Goal: Check status: Check status

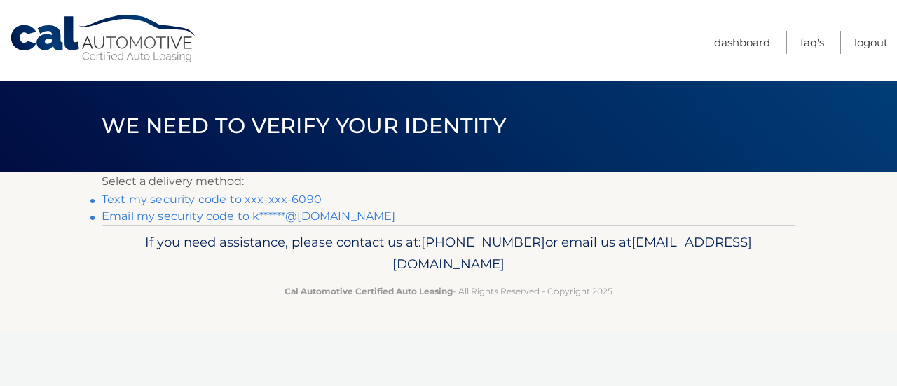
click at [193, 201] on link "Text my security code to xxx-xxx-6090" at bounding box center [212, 199] width 220 height 13
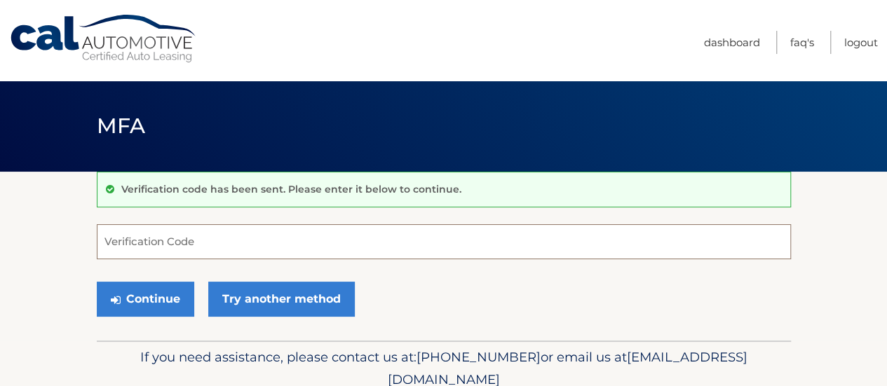
click at [135, 242] on input "Verification Code" at bounding box center [444, 241] width 694 height 35
type input "694552"
click at [97, 282] on button "Continue" at bounding box center [145, 299] width 97 height 35
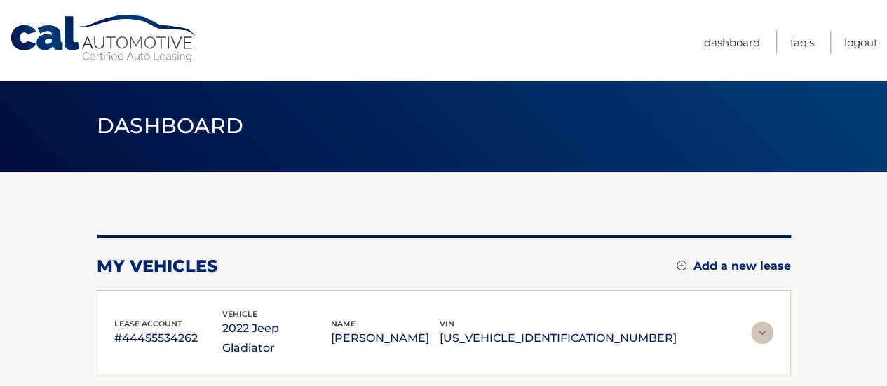
click at [156, 294] on div "lease account #44455534262 vehicle 2022 Jeep Gladiator name KENNETH DUNN vin 1C…" at bounding box center [444, 333] width 694 height 86
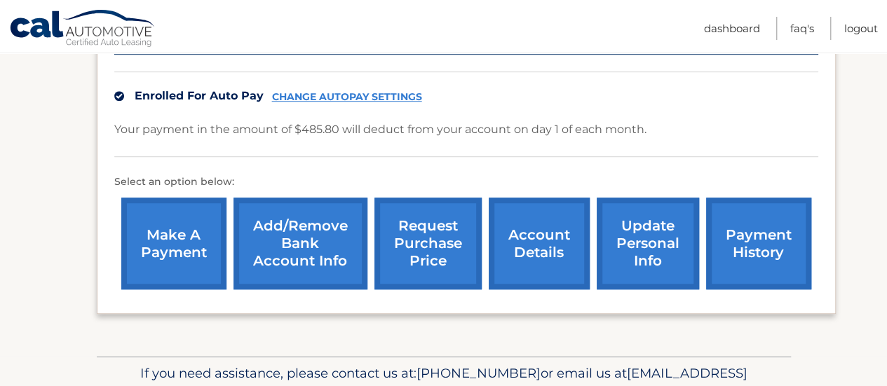
scroll to position [350, 0]
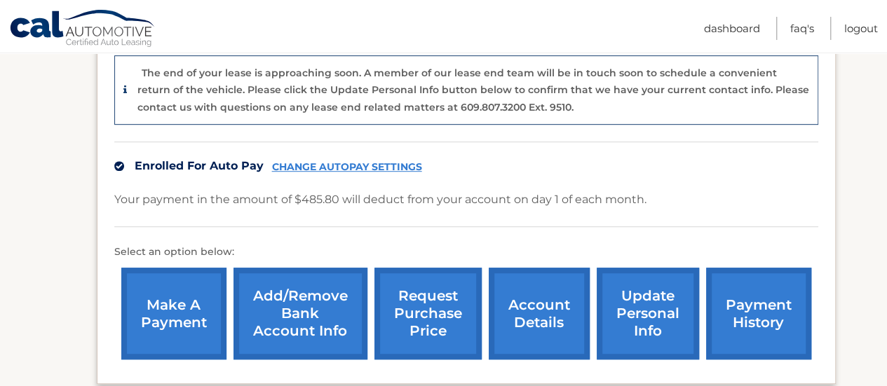
click at [424, 325] on link "request purchase price" at bounding box center [427, 314] width 107 height 92
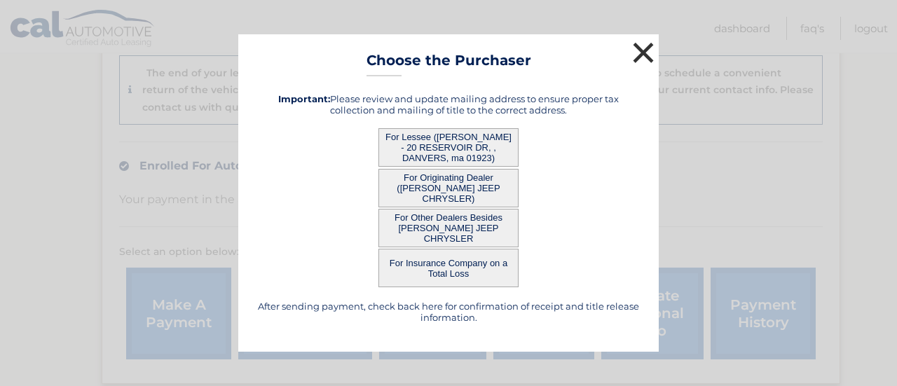
click at [648, 44] on button "×" at bounding box center [643, 53] width 28 height 28
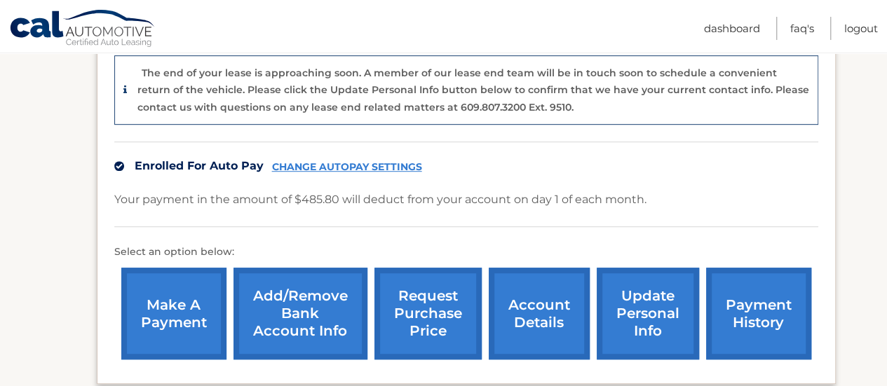
scroll to position [421, 0]
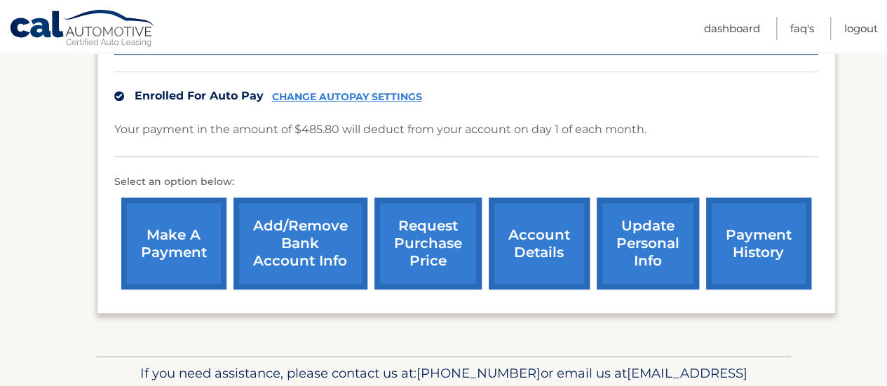
click at [534, 254] on link "account details" at bounding box center [539, 244] width 101 height 92
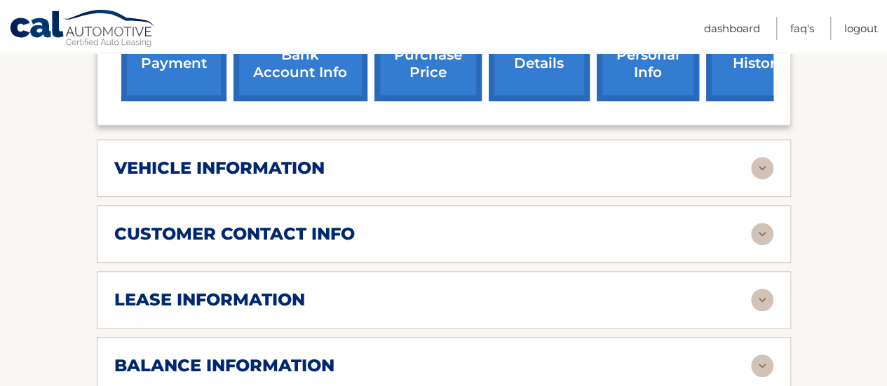
scroll to position [631, 0]
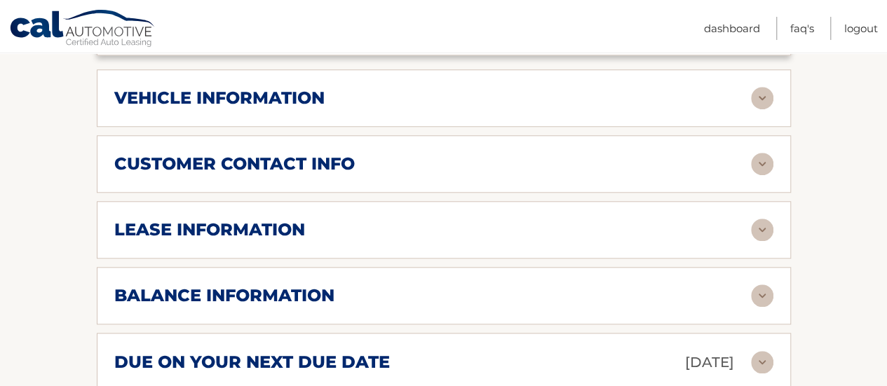
click at [772, 201] on div "lease information Contract Start Date Sep 30, 2022 Term 39 Maturity Date Dec 30…" at bounding box center [444, 229] width 694 height 57
click at [763, 219] on img at bounding box center [762, 230] width 22 height 22
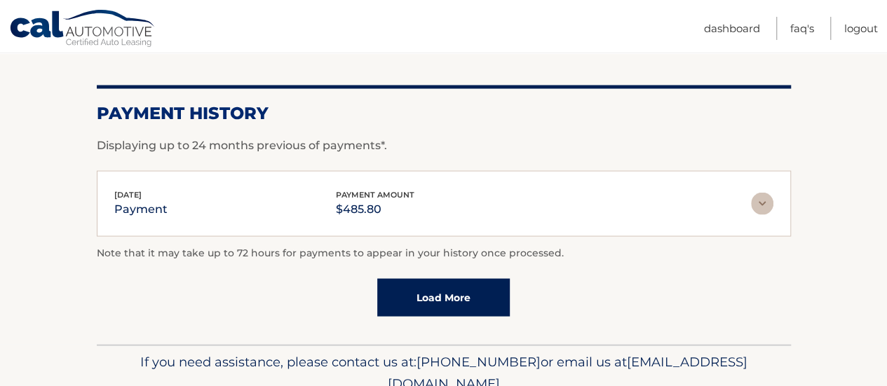
scroll to position [1332, 0]
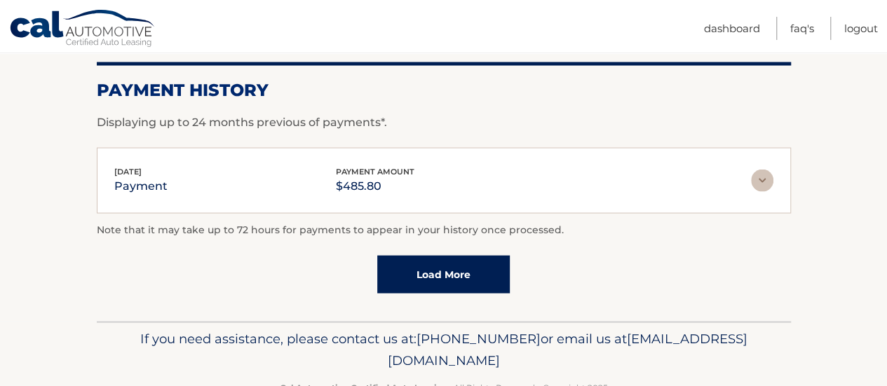
click at [450, 257] on link "Load More" at bounding box center [443, 275] width 132 height 38
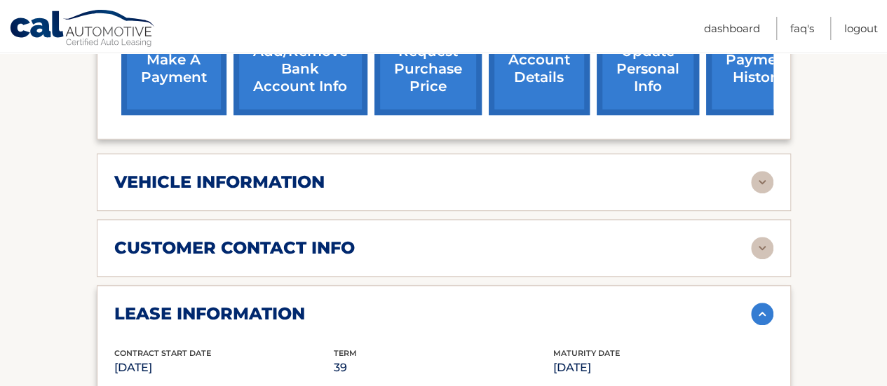
scroll to position [524, 0]
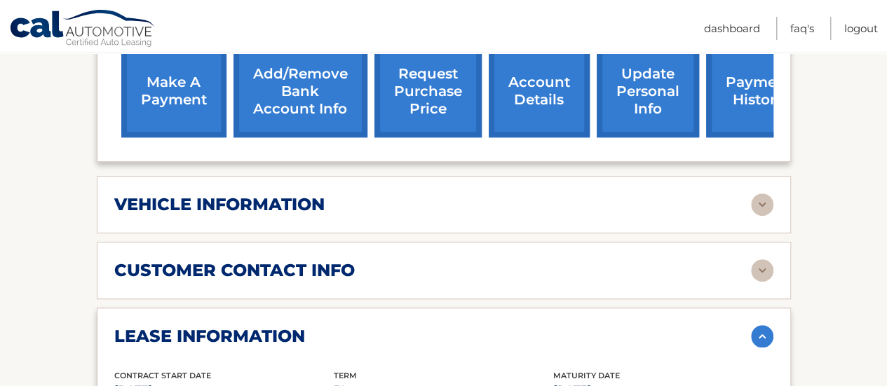
click at [767, 193] on img at bounding box center [762, 204] width 22 height 22
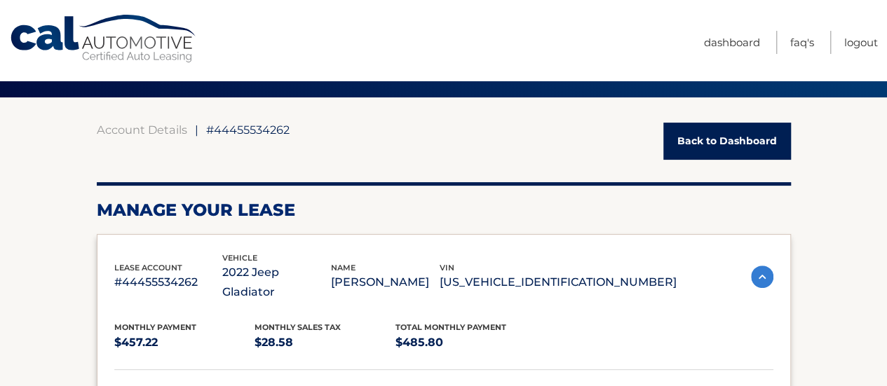
scroll to position [104, 0]
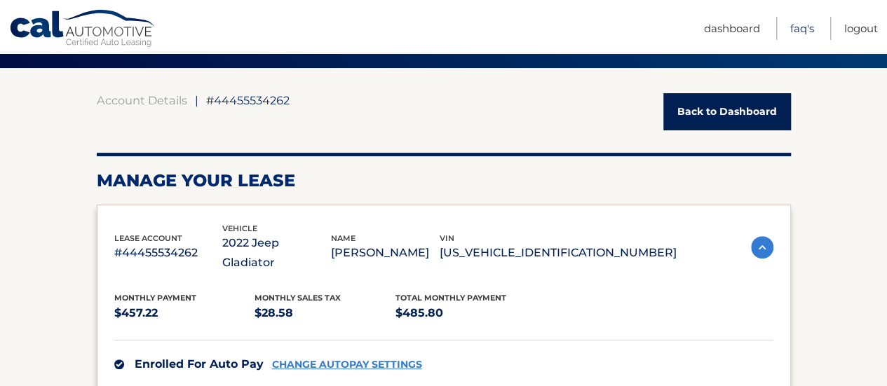
click at [798, 29] on link "FAQ's" at bounding box center [802, 28] width 24 height 23
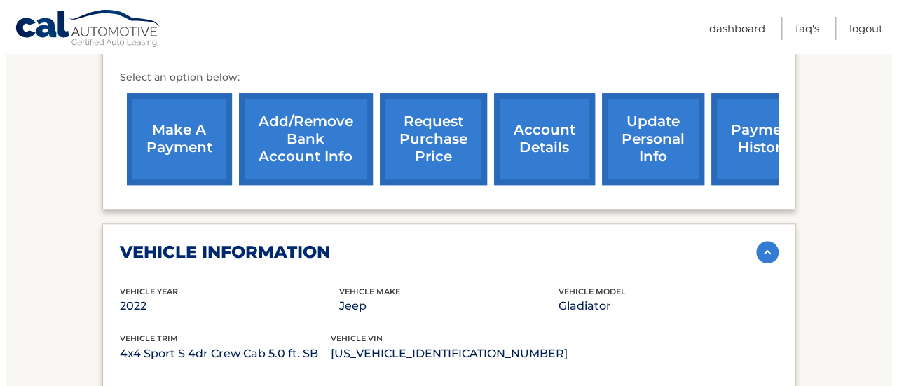
scroll to position [454, 0]
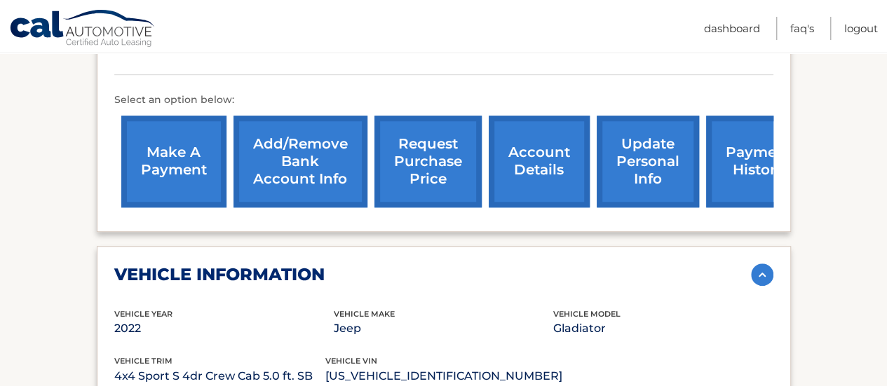
click at [437, 148] on link "request purchase price" at bounding box center [427, 162] width 107 height 92
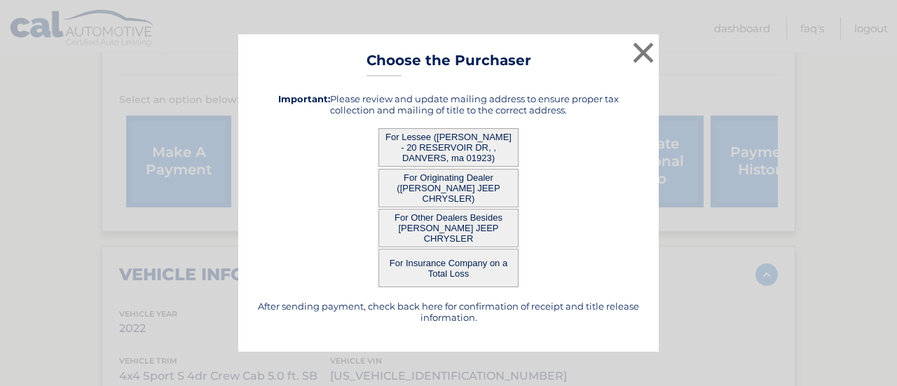
click at [456, 149] on button "For Lessee (KENNETH DUNN - 20 RESERVOIR DR, , DANVERS, ma 01923)" at bounding box center [448, 147] width 140 height 39
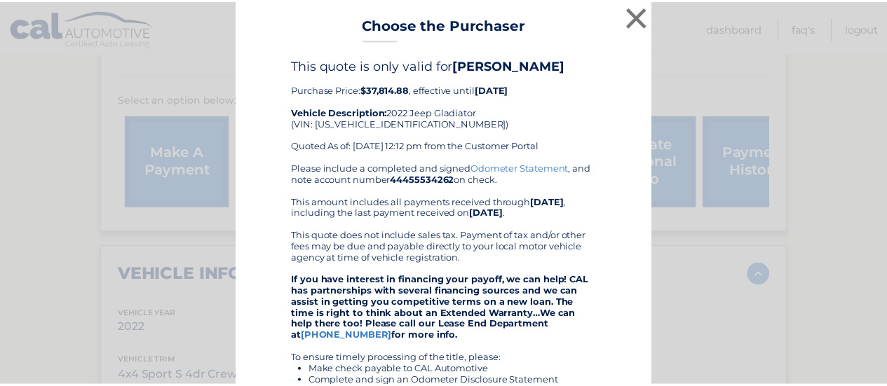
scroll to position [0, 0]
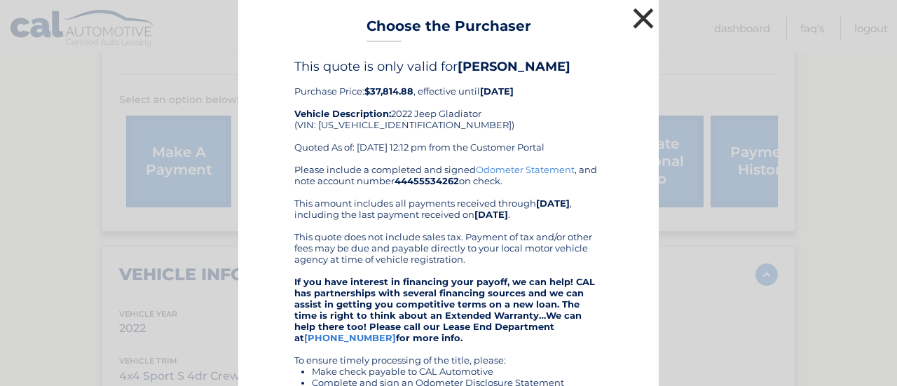
click at [634, 22] on button "×" at bounding box center [643, 18] width 28 height 28
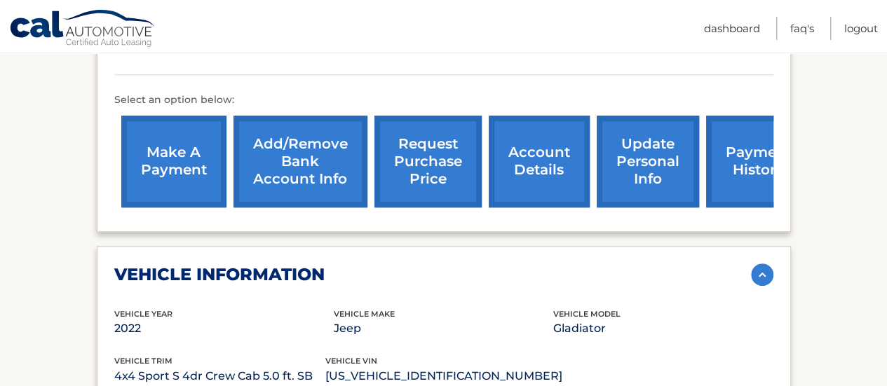
click at [427, 155] on link "request purchase price" at bounding box center [427, 162] width 107 height 92
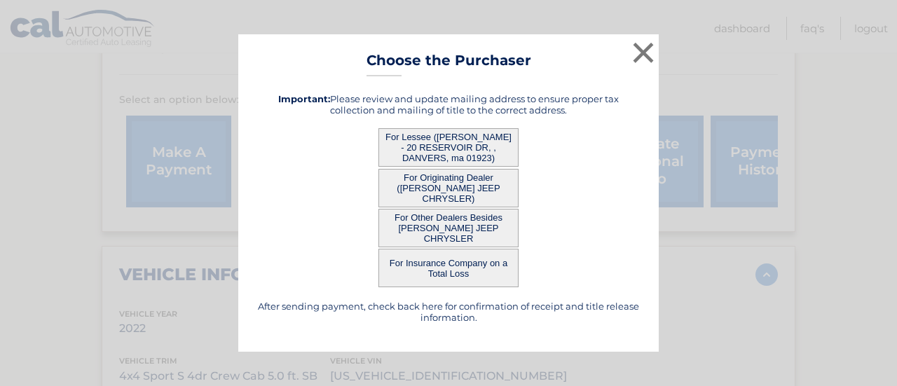
click at [450, 189] on button "For Originating Dealer (KELLY JEEP CHRYSLER)" at bounding box center [448, 188] width 140 height 39
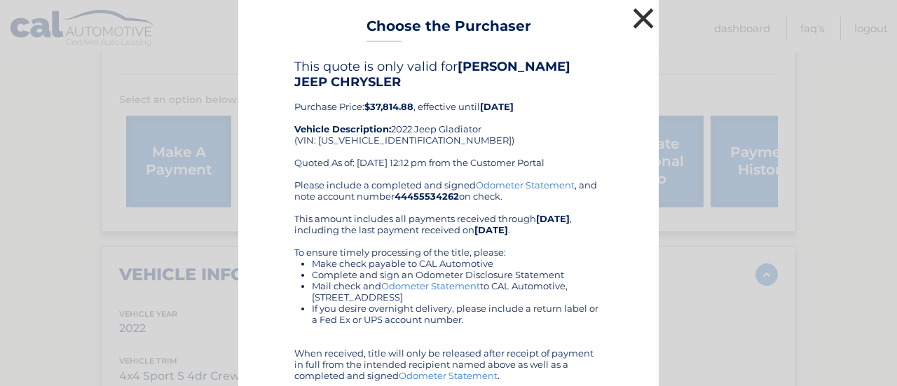
click at [635, 13] on button "×" at bounding box center [643, 18] width 28 height 28
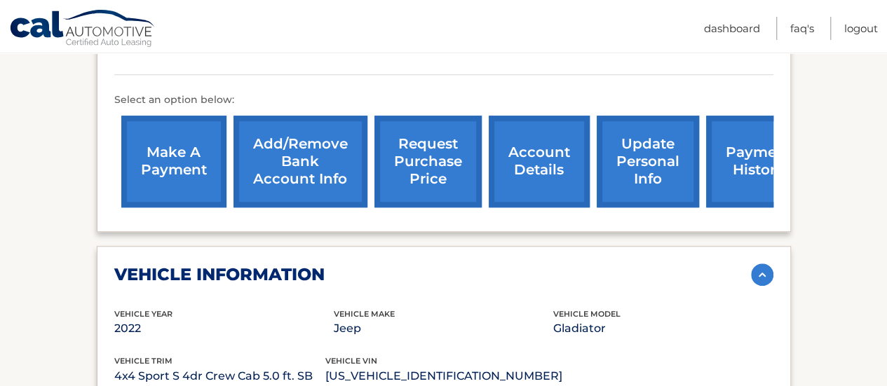
click at [422, 165] on link "request purchase price" at bounding box center [427, 162] width 107 height 92
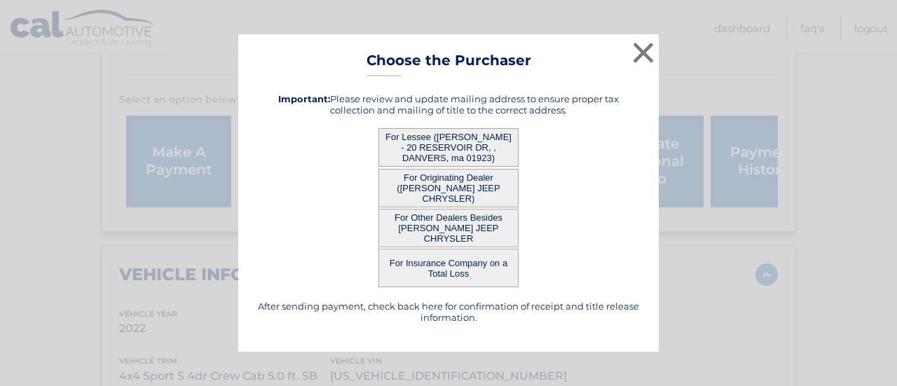
click at [449, 267] on button "For Insurance Company on a Total Loss" at bounding box center [448, 268] width 140 height 39
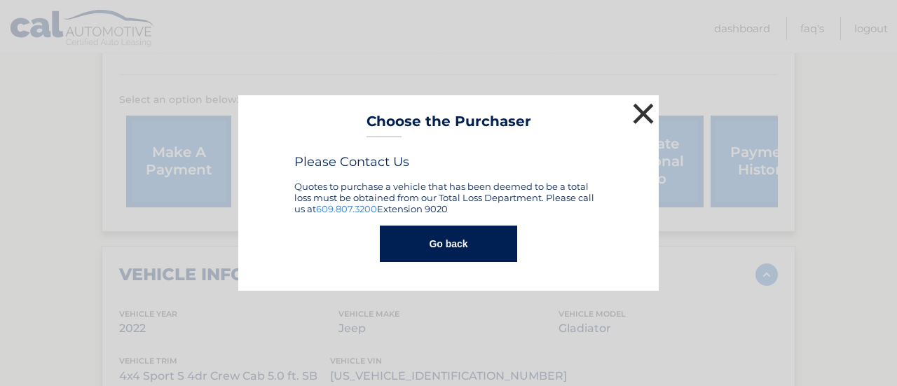
click at [638, 116] on button "×" at bounding box center [643, 114] width 28 height 28
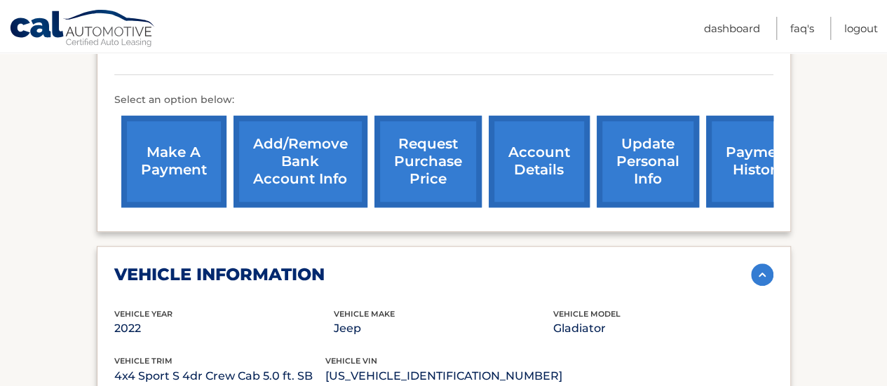
click at [533, 154] on link "account details" at bounding box center [539, 162] width 101 height 92
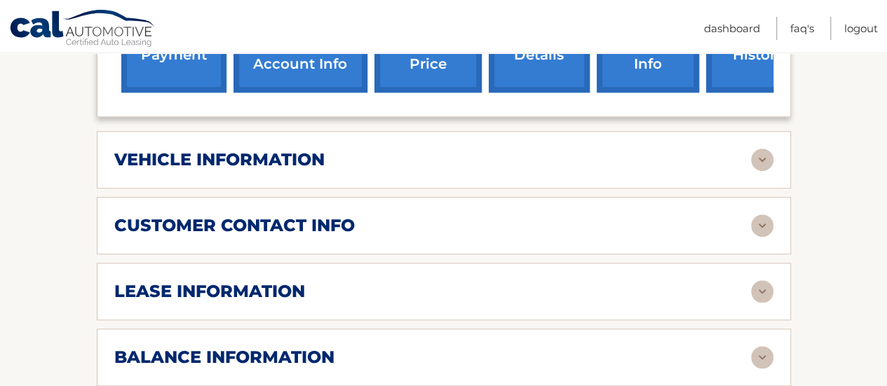
scroll to position [631, 0]
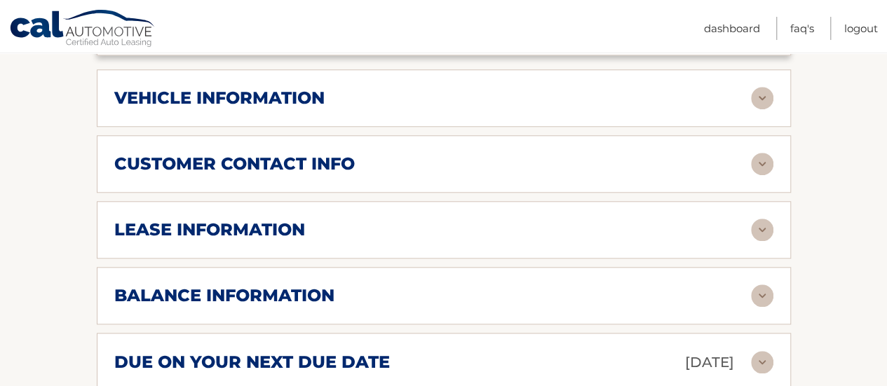
click at [765, 219] on img at bounding box center [762, 230] width 22 height 22
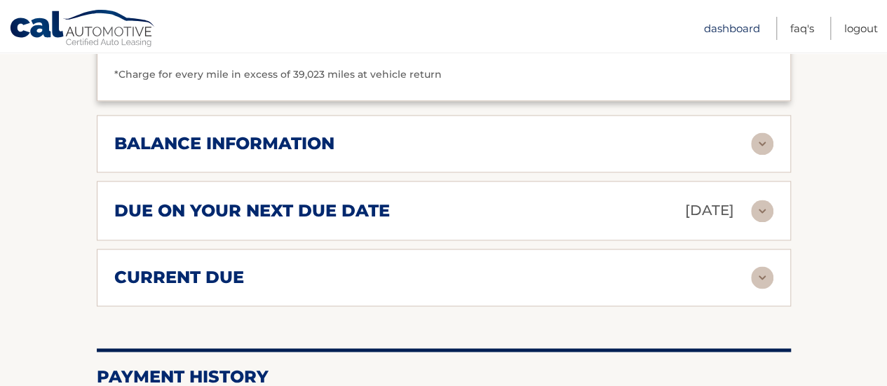
scroll to position [1051, 0]
